Goal: Task Accomplishment & Management: Use online tool/utility

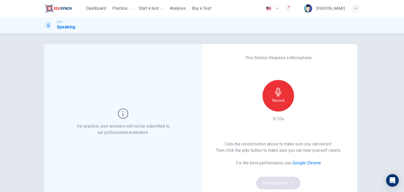
click at [281, 103] on h6 "Record" at bounding box center [279, 100] width 12 height 6
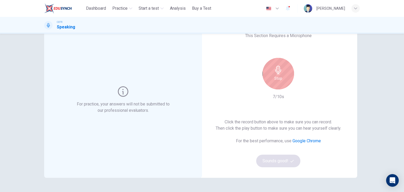
scroll to position [24, 0]
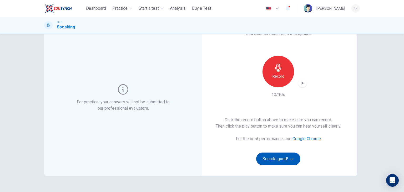
click at [271, 161] on button "Sounds good!" at bounding box center [278, 159] width 44 height 13
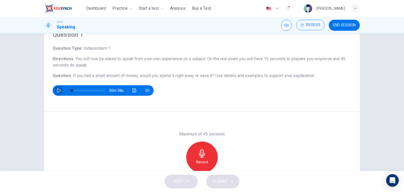
click at [57, 89] on icon "button" at bounding box center [59, 90] width 4 height 4
click at [57, 89] on icon "button" at bounding box center [58, 90] width 3 height 3
type input "*"
drag, startPoint x: 80, startPoint y: 91, endPoint x: 62, endPoint y: 89, distance: 18.0
click at [62, 89] on div "00m 08s" at bounding box center [103, 90] width 101 height 11
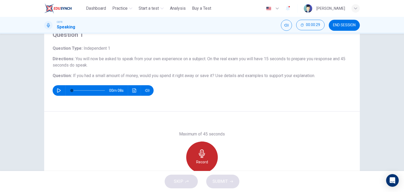
click at [207, 161] on div "Record" at bounding box center [202, 158] width 32 height 32
click at [207, 161] on div "Stop" at bounding box center [202, 158] width 32 height 32
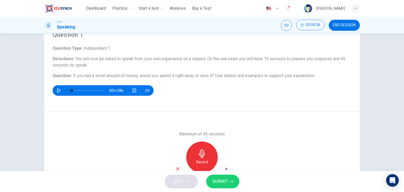
click at [176, 167] on icon "button" at bounding box center [178, 169] width 5 height 5
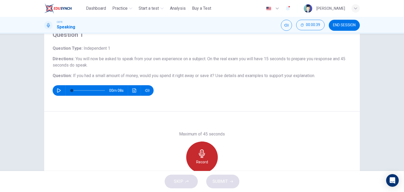
click at [200, 154] on icon "button" at bounding box center [202, 154] width 8 height 8
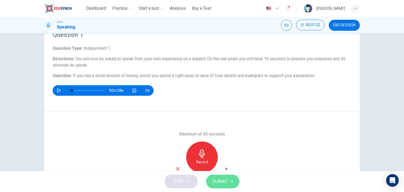
click at [216, 178] on span "SUBMIT" at bounding box center [220, 181] width 15 height 7
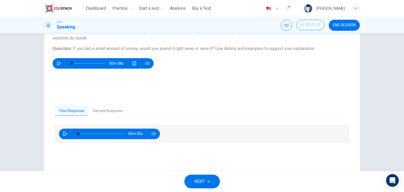
scroll to position [53, 0]
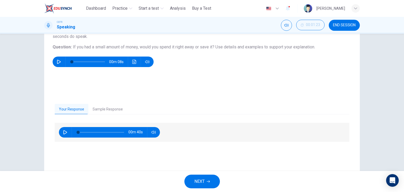
click at [63, 133] on icon "button" at bounding box center [65, 132] width 4 height 4
click at [64, 131] on icon "button" at bounding box center [65, 132] width 3 height 3
drag, startPoint x: 98, startPoint y: 133, endPoint x: 65, endPoint y: 128, distance: 32.8
click at [65, 128] on div "00m 40s" at bounding box center [109, 132] width 101 height 11
click at [63, 131] on icon "button" at bounding box center [65, 132] width 4 height 4
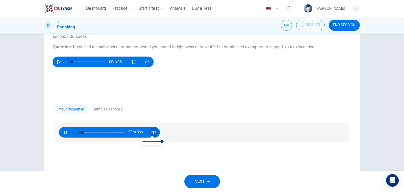
click at [152, 133] on icon "button" at bounding box center [154, 132] width 4 height 3
type input "**"
click at [112, 110] on button "Sample Response" at bounding box center [107, 109] width 39 height 11
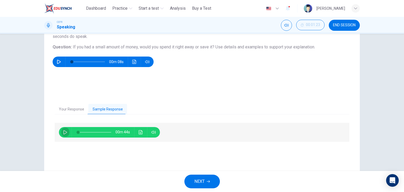
click at [61, 135] on button "button" at bounding box center [65, 132] width 8 height 11
type input "*"
click at [74, 110] on button "Your Response" at bounding box center [72, 109] width 34 height 11
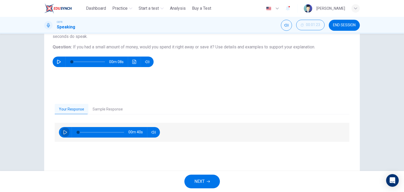
click at [63, 134] on icon "button" at bounding box center [65, 132] width 4 height 4
type input "**"
click at [57, 61] on icon "button" at bounding box center [59, 62] width 4 height 4
type input "*"
type input "**"
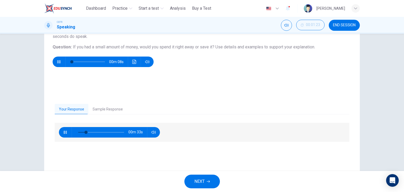
type input "**"
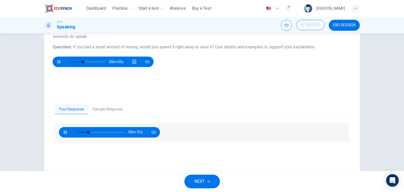
type input "**"
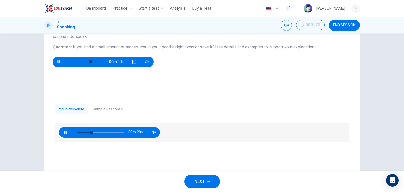
type input "**"
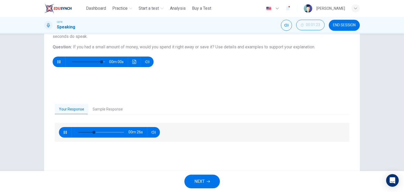
type input "**"
type input "*"
click at [64, 132] on icon "button" at bounding box center [65, 132] width 3 height 3
type input "**"
click at [204, 181] on span "NEXT" at bounding box center [200, 181] width 10 height 7
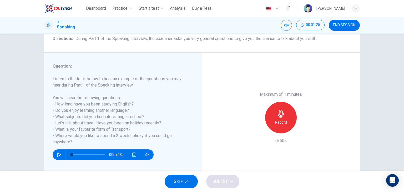
scroll to position [47, 0]
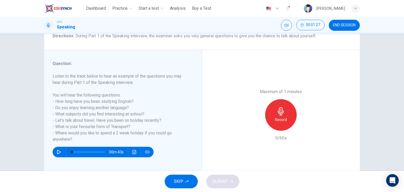
click at [57, 151] on icon "button" at bounding box center [59, 152] width 4 height 4
click at [279, 119] on h6 "Record" at bounding box center [281, 120] width 12 height 6
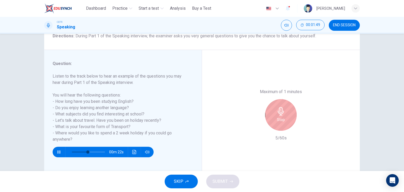
click at [280, 114] on icon "button" at bounding box center [281, 111] width 8 height 8
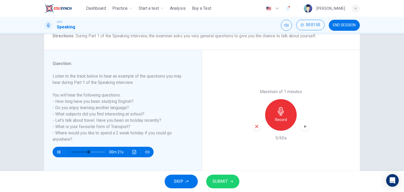
click at [256, 128] on icon "button" at bounding box center [257, 126] width 5 height 5
type input "*"
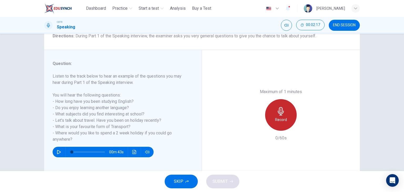
click at [276, 116] on div "Record" at bounding box center [281, 115] width 32 height 32
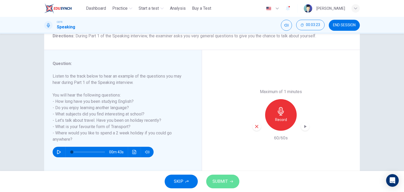
click at [227, 185] on button "SUBMIT" at bounding box center [222, 182] width 33 height 14
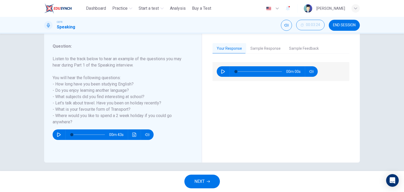
scroll to position [67, 0]
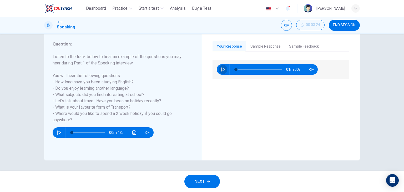
click at [219, 70] on button "button" at bounding box center [223, 69] width 8 height 11
click at [221, 68] on icon "button" at bounding box center [223, 69] width 4 height 4
type input "**"
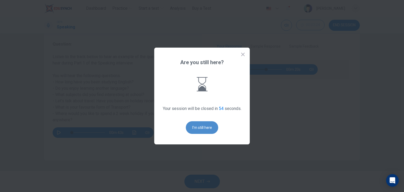
click at [202, 133] on button "I'm still here" at bounding box center [202, 127] width 32 height 13
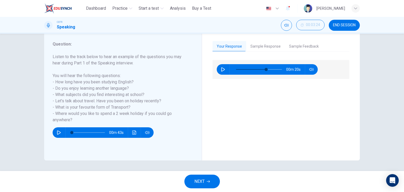
click at [202, 133] on div "Your Response Sample Response Sample Feedback 00m 20s 01m 55s This candidate sc…" at bounding box center [281, 96] width 158 height 130
click at [375, 73] on div "Question 2 Question Type : Part 1 - Introduction and Interview Directions : Dur…" at bounding box center [202, 102] width 404 height 137
click at [210, 182] on icon "button" at bounding box center [208, 181] width 3 height 3
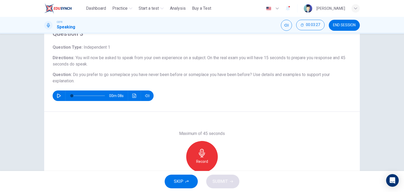
scroll to position [28, 0]
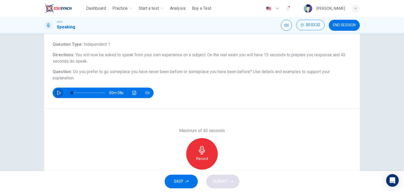
click at [55, 92] on button "button" at bounding box center [59, 93] width 8 height 11
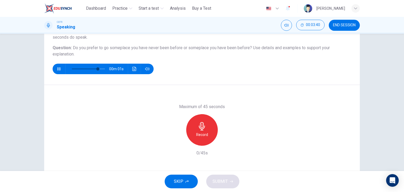
scroll to position [51, 0]
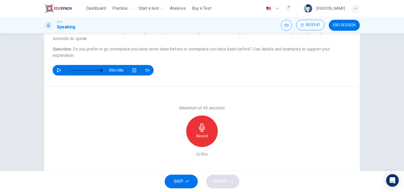
type input "*"
click at [198, 131] on icon "button" at bounding box center [202, 127] width 8 height 8
click at [226, 181] on span "SUBMIT" at bounding box center [220, 181] width 15 height 7
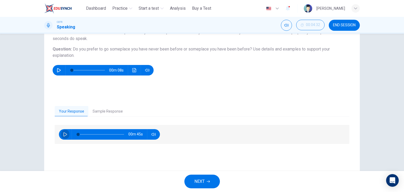
click at [64, 134] on icon "button" at bounding box center [65, 134] width 4 height 4
click at [153, 136] on icon "button" at bounding box center [154, 134] width 4 height 4
type input "*"
click at [390, 183] on icon "Open Intercom Messenger" at bounding box center [392, 180] width 7 height 7
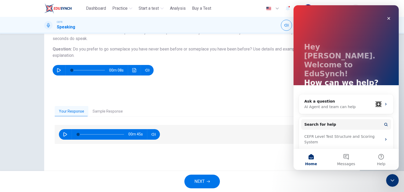
scroll to position [0, 0]
click at [388, 178] on div "Close Intercom Messenger" at bounding box center [392, 179] width 13 height 13
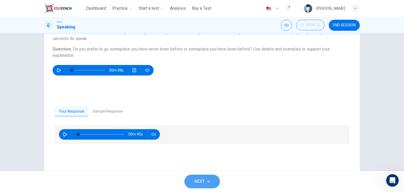
click at [197, 181] on span "NEXT" at bounding box center [200, 181] width 10 height 7
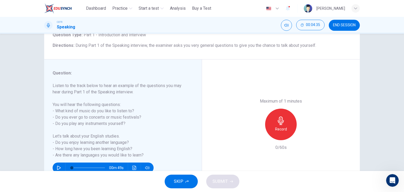
scroll to position [51, 0]
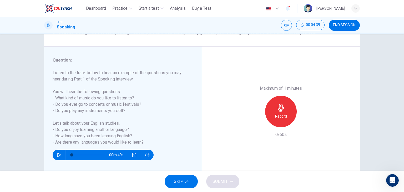
click at [284, 112] on div "Record" at bounding box center [281, 112] width 32 height 32
click at [232, 180] on icon "button" at bounding box center [231, 181] width 3 height 3
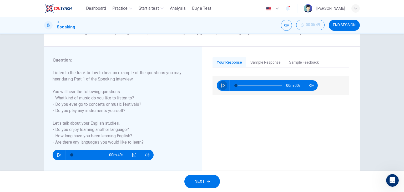
click at [223, 82] on button "button" at bounding box center [223, 85] width 8 height 11
click at [311, 86] on icon "button" at bounding box center [312, 85] width 4 height 4
type input "**"
click at [298, 62] on button "Sample Feedback" at bounding box center [304, 62] width 38 height 11
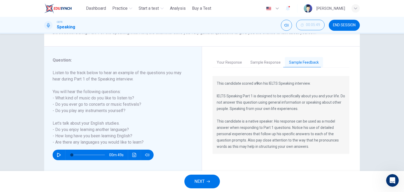
click at [262, 64] on button "Sample Response" at bounding box center [265, 62] width 39 height 11
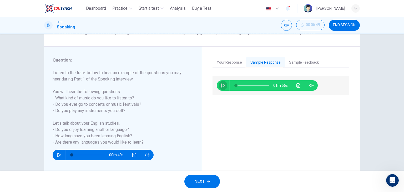
click at [223, 84] on icon "button" at bounding box center [223, 85] width 4 height 4
type input "*"
click at [203, 178] on span "NEXT" at bounding box center [200, 181] width 10 height 7
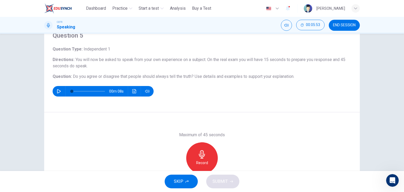
scroll to position [22, 0]
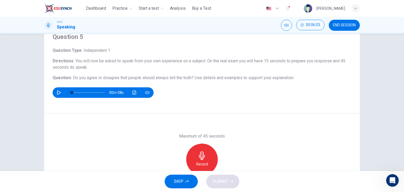
click at [57, 94] on icon "button" at bounding box center [59, 93] width 4 height 4
type input "*"
click at [201, 154] on icon "button" at bounding box center [202, 156] width 8 height 8
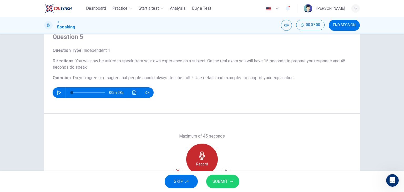
click at [201, 154] on icon "button" at bounding box center [202, 156] width 8 height 8
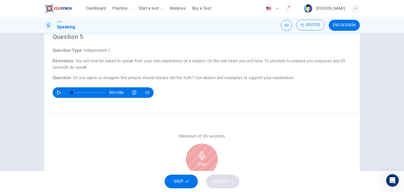
click at [201, 154] on icon "button" at bounding box center [202, 156] width 8 height 8
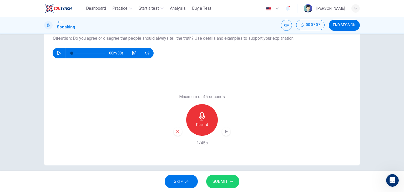
scroll to position [63, 0]
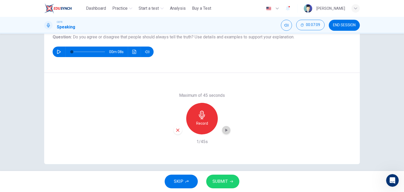
click at [224, 131] on icon "button" at bounding box center [226, 130] width 5 height 5
click at [225, 131] on icon "button" at bounding box center [227, 130] width 4 height 4
click at [223, 183] on span "SUBMIT" at bounding box center [220, 181] width 15 height 7
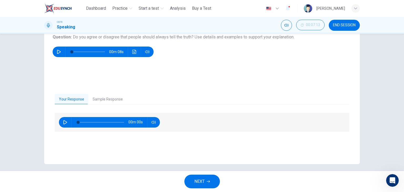
click at [65, 121] on icon "button" at bounding box center [65, 122] width 4 height 4
click at [63, 122] on icon "button" at bounding box center [65, 122] width 4 height 4
type input "*"
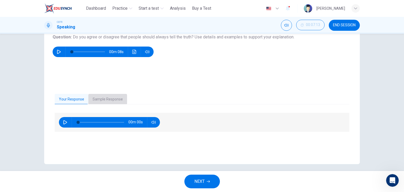
click at [99, 94] on button "Sample Response" at bounding box center [107, 99] width 39 height 11
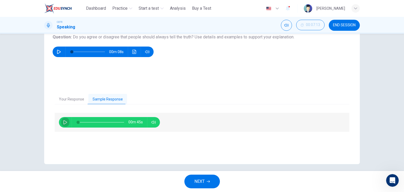
click at [63, 121] on icon "button" at bounding box center [65, 122] width 4 height 4
click at [286, 9] on icon "button" at bounding box center [288, 8] width 4 height 5
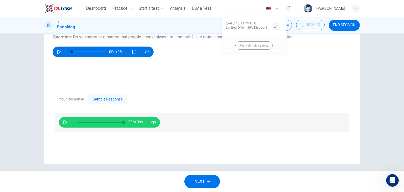
type input "*"
click at [341, 22] on div at bounding box center [202, 96] width 404 height 192
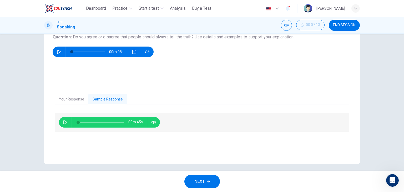
click at [341, 23] on span "END SESSION" at bounding box center [344, 25] width 23 height 4
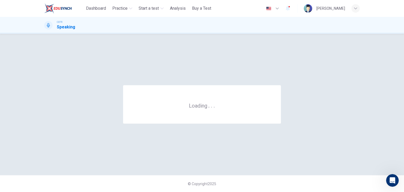
scroll to position [0, 0]
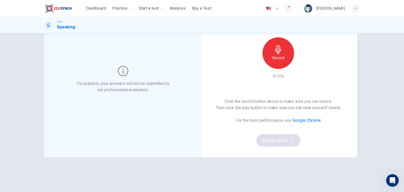
scroll to position [41, 0]
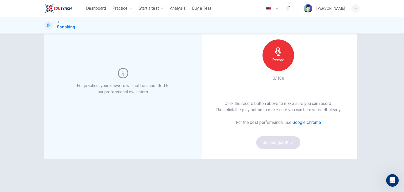
click at [304, 122] on link "Google Chrome" at bounding box center [307, 122] width 28 height 5
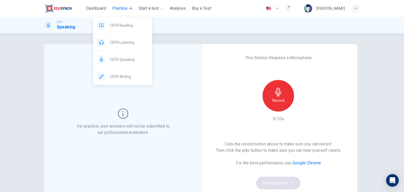
click at [131, 9] on icon "button" at bounding box center [130, 8] width 3 height 3
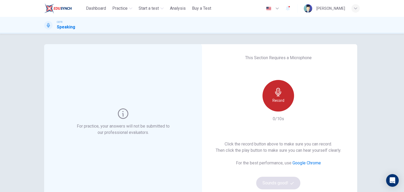
click at [274, 99] on h6 "Record" at bounding box center [279, 100] width 12 height 6
click at [275, 99] on h6 "Stop" at bounding box center [279, 100] width 8 height 6
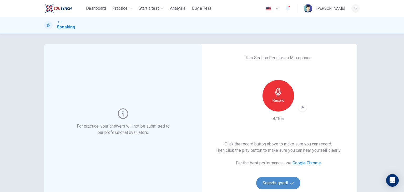
click at [283, 185] on button "Sounds good!" at bounding box center [278, 183] width 44 height 13
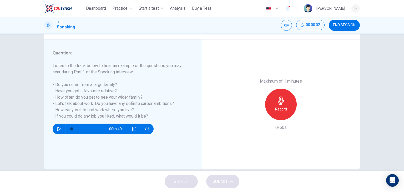
scroll to position [58, 0]
click at [279, 99] on icon "button" at bounding box center [281, 100] width 8 height 8
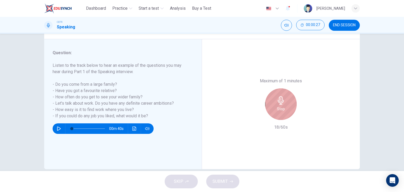
click at [280, 100] on icon "button" at bounding box center [281, 100] width 6 height 8
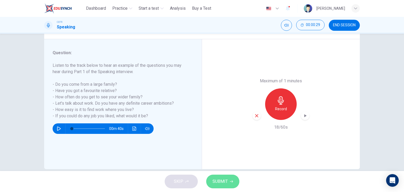
click at [223, 186] on button "SUBMIT" at bounding box center [222, 182] width 33 height 14
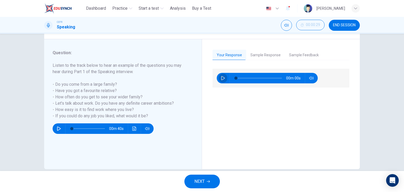
click at [222, 78] on icon "button" at bounding box center [223, 78] width 4 height 4
click at [222, 77] on icon "button" at bounding box center [223, 78] width 4 height 4
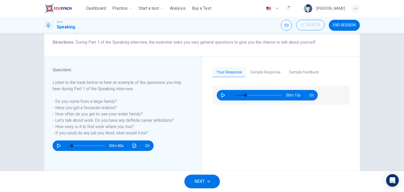
scroll to position [67, 0]
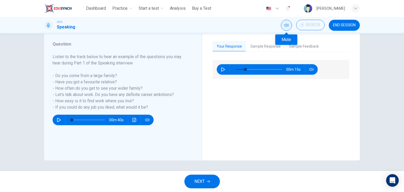
click at [287, 24] on icon "Mute" at bounding box center [287, 25] width 4 height 4
click at [287, 24] on icon "Unmute" at bounding box center [287, 25] width 4 height 4
click at [285, 26] on icon "Mute" at bounding box center [287, 25] width 4 height 4
click at [221, 69] on icon "button" at bounding box center [223, 69] width 4 height 4
drag, startPoint x: 243, startPoint y: 69, endPoint x: 232, endPoint y: 69, distance: 10.8
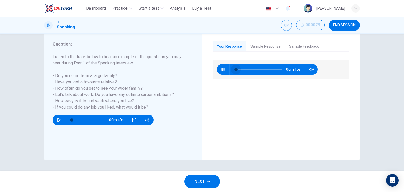
click at [235, 69] on span at bounding box center [236, 69] width 3 height 3
click at [223, 68] on icon "button" at bounding box center [223, 69] width 3 height 3
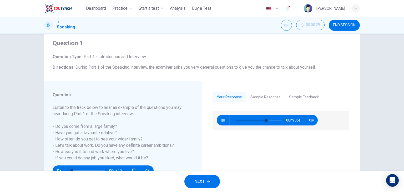
scroll to position [17, 0]
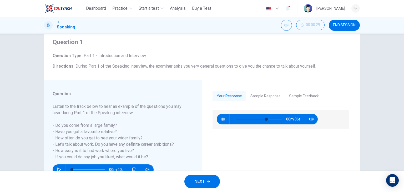
type input "**"
click at [191, 180] on button "NEXT" at bounding box center [203, 182] width 36 height 14
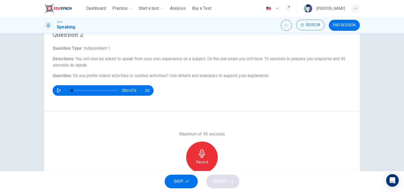
scroll to position [29, 0]
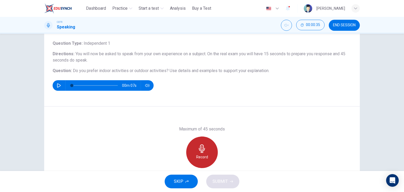
click at [198, 155] on h6 "Record" at bounding box center [202, 157] width 12 height 6
click at [198, 155] on h6 "Stop" at bounding box center [202, 157] width 8 height 6
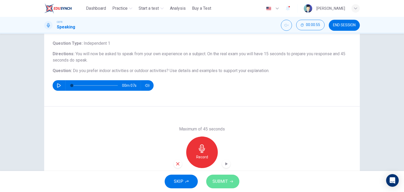
click at [217, 183] on span "SUBMIT" at bounding box center [220, 181] width 15 height 7
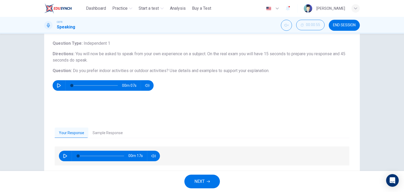
click at [61, 154] on button "button" at bounding box center [65, 156] width 8 height 11
type input "*"
click at [285, 27] on icon "Unmute" at bounding box center [287, 25] width 4 height 4
click at [343, 26] on span "END SESSION" at bounding box center [344, 25] width 23 height 4
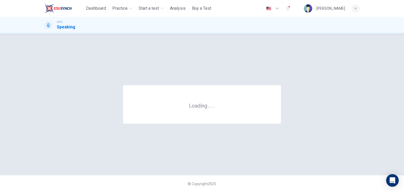
scroll to position [0, 0]
